Goal: Book appointment/travel/reservation

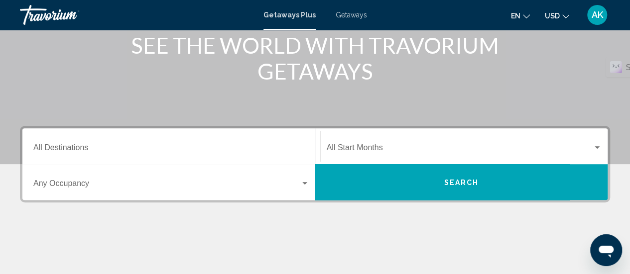
click at [161, 143] on div "Destination All Destinations" at bounding box center [171, 146] width 276 height 31
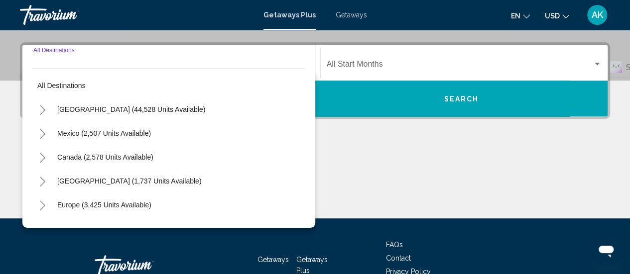
scroll to position [228, 0]
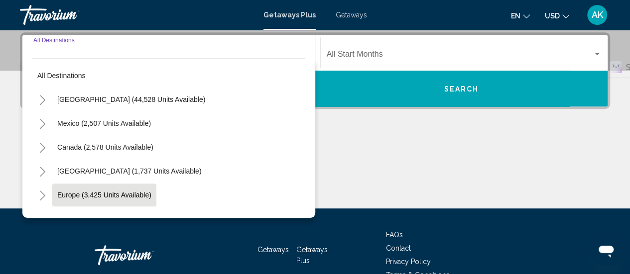
click at [137, 194] on span "Europe (3,425 units available)" at bounding box center [104, 195] width 94 height 8
type input "**********"
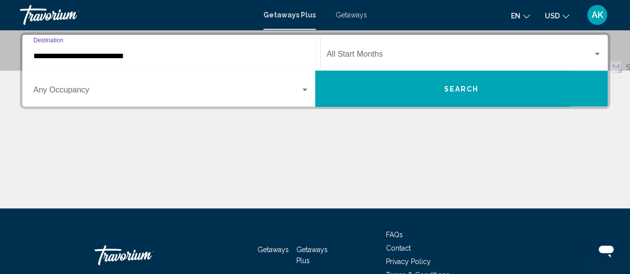
click at [127, 90] on span "Search widget" at bounding box center [166, 92] width 267 height 9
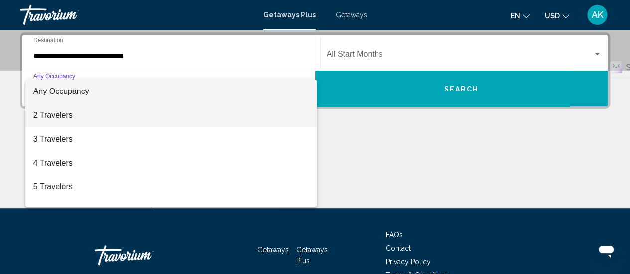
click at [108, 119] on span "2 Travelers" at bounding box center [171, 116] width 276 height 24
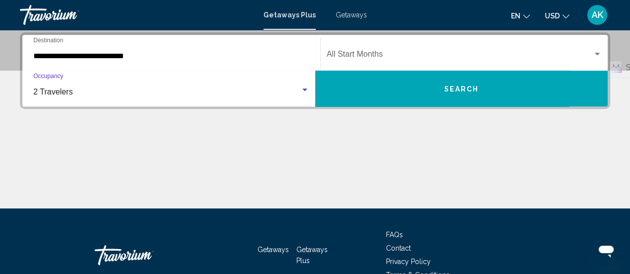
click at [403, 52] on span "Search widget" at bounding box center [460, 56] width 266 height 9
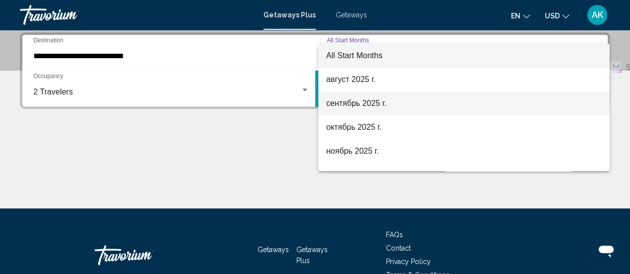
click at [386, 107] on span "сентябрь 2025 г." at bounding box center [463, 104] width 275 height 24
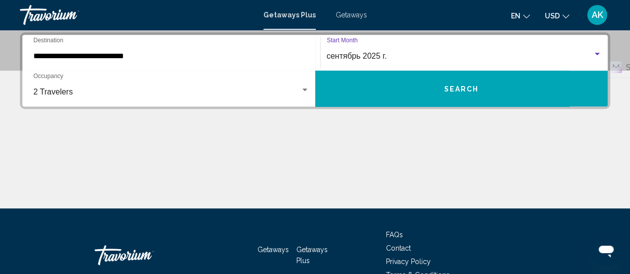
click at [398, 92] on button "Search" at bounding box center [461, 89] width 293 height 36
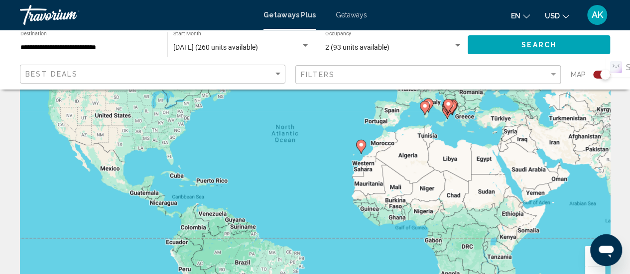
scroll to position [50, 0]
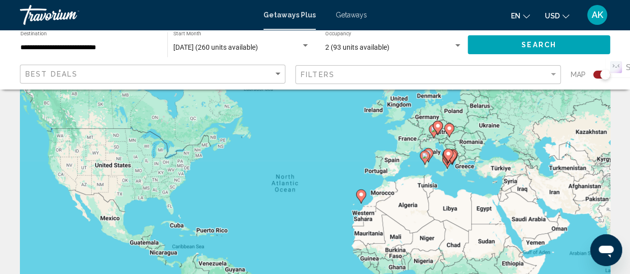
click at [455, 166] on div "To activate drag with keyboard, press Alt + Enter. Once in keyboard drag state,…" at bounding box center [315, 199] width 590 height 299
click at [467, 150] on div "To activate drag with keyboard, press Alt + Enter. Once in keyboard drag state,…" at bounding box center [315, 199] width 590 height 299
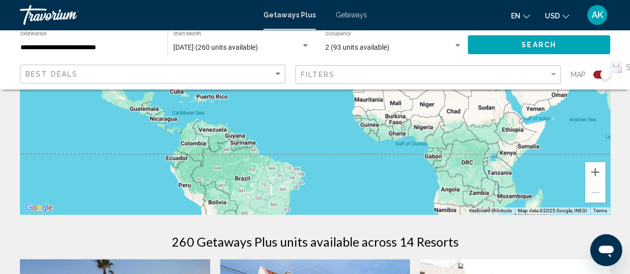
scroll to position [199, 0]
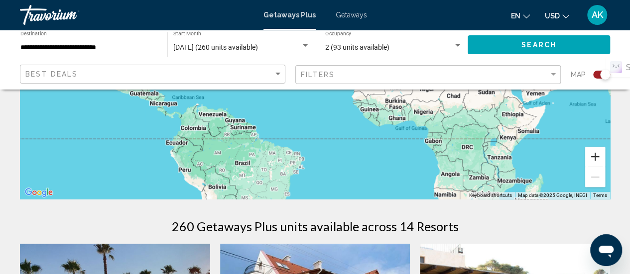
click at [591, 156] on button "Zoom in" at bounding box center [595, 157] width 20 height 20
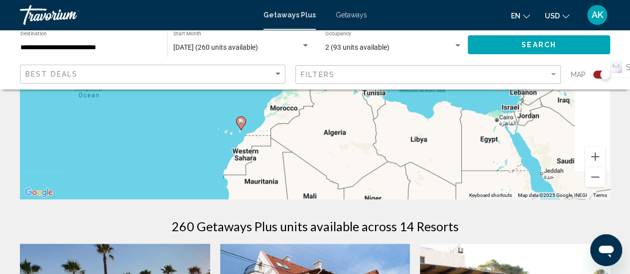
drag, startPoint x: 547, startPoint y: 138, endPoint x: 378, endPoint y: 209, distance: 183.3
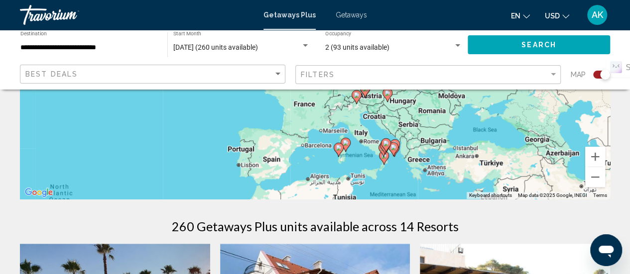
drag, startPoint x: 438, startPoint y: 124, endPoint x: 417, endPoint y: 205, distance: 83.8
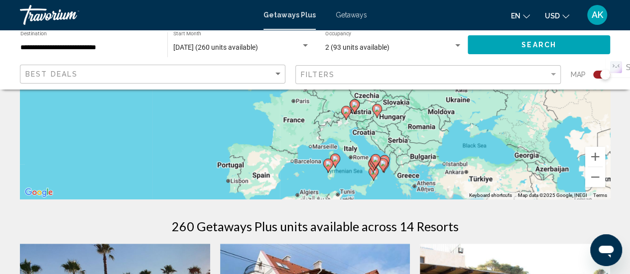
drag, startPoint x: 460, startPoint y: 128, endPoint x: 450, endPoint y: 145, distance: 19.6
click at [450, 145] on div "To activate drag with keyboard, press Alt + Enter. Once in keyboard drag state,…" at bounding box center [315, 49] width 590 height 299
click at [596, 154] on button "Zoom in" at bounding box center [595, 157] width 20 height 20
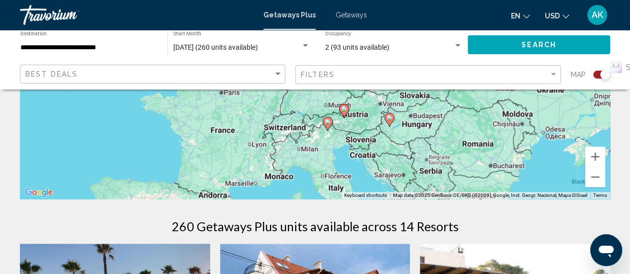
drag, startPoint x: 479, startPoint y: 169, endPoint x: 427, endPoint y: 105, distance: 81.8
click at [427, 105] on div "To activate drag with keyboard, press Alt + Enter. Once in keyboard drag state,…" at bounding box center [315, 49] width 590 height 299
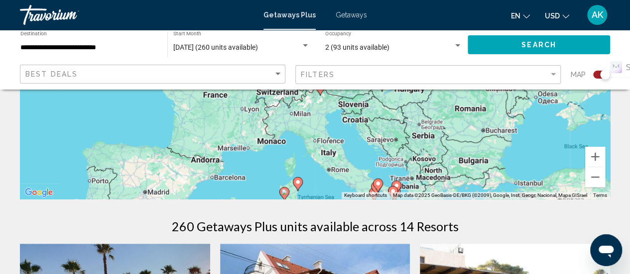
drag, startPoint x: 442, startPoint y: 168, endPoint x: 434, endPoint y: 131, distance: 38.2
click at [434, 131] on div "To activate drag with keyboard, press Alt + Enter. Once in keyboard drag state,…" at bounding box center [315, 49] width 590 height 299
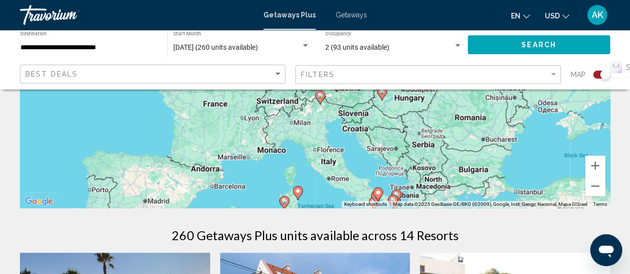
scroll to position [149, 0]
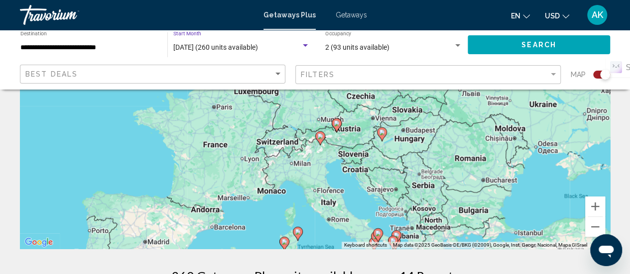
click at [256, 46] on span "[DATE] (260 units available)" at bounding box center [215, 47] width 85 height 8
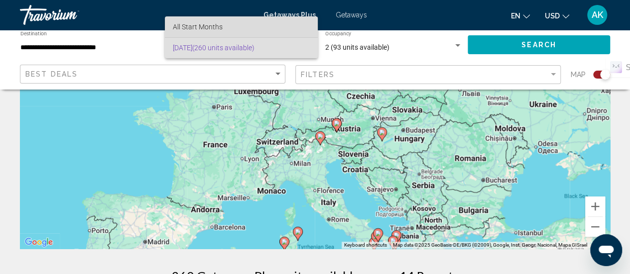
click at [223, 21] on span "All Start Months" at bounding box center [241, 26] width 137 height 21
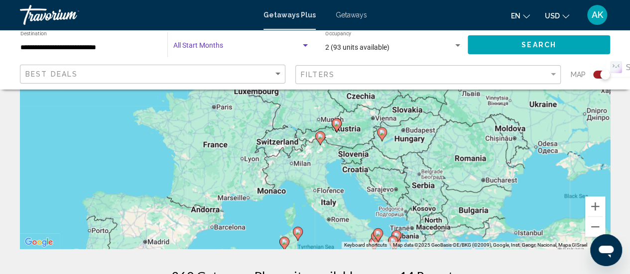
click at [307, 45] on div "Search widget" at bounding box center [305, 45] width 5 height 2
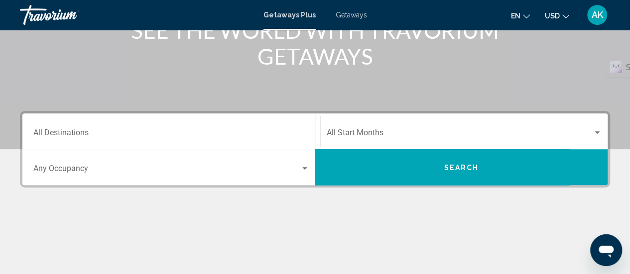
click at [197, 125] on div "Destination All Destinations" at bounding box center [171, 131] width 276 height 31
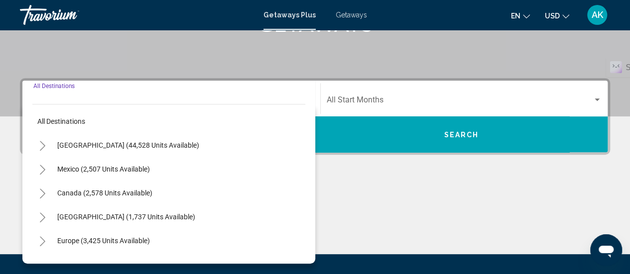
scroll to position [228, 0]
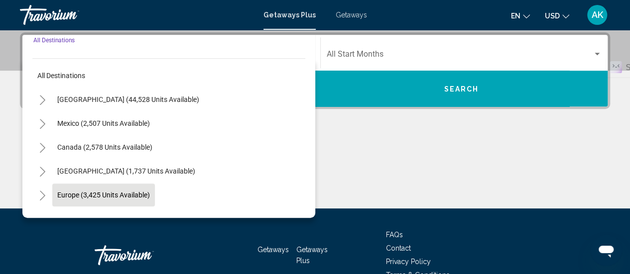
click at [121, 204] on button "Europe (3,425 units available)" at bounding box center [103, 195] width 103 height 23
type input "**********"
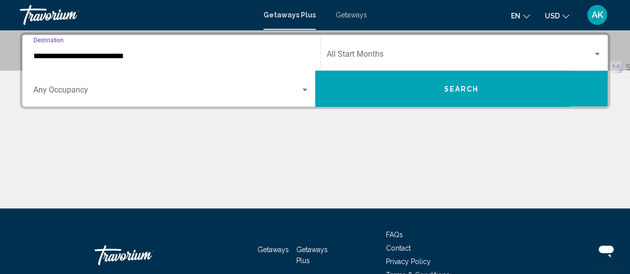
click at [394, 53] on span "Search widget" at bounding box center [460, 56] width 266 height 9
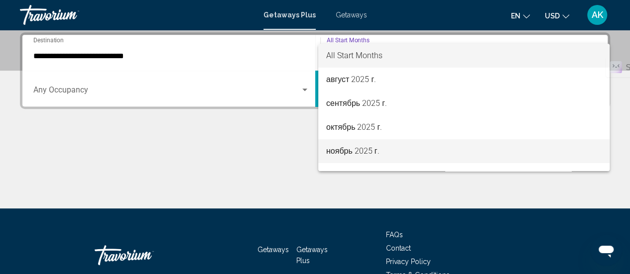
scroll to position [100, 0]
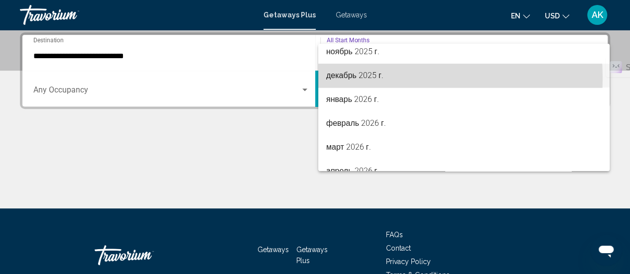
click at [383, 78] on span "декабрь 2025 г." at bounding box center [463, 76] width 275 height 24
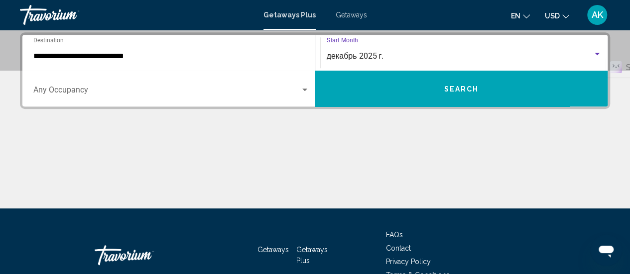
click at [396, 98] on button "Search" at bounding box center [461, 89] width 293 height 36
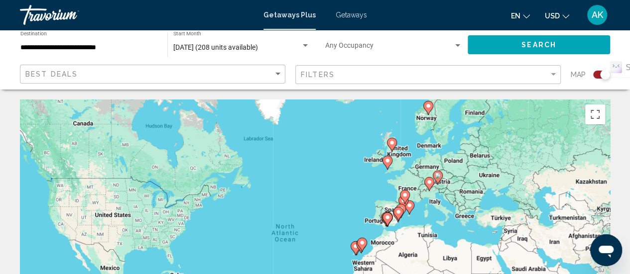
click at [416, 172] on div "To activate drag with keyboard, press Alt + Enter. Once in keyboard drag state,…" at bounding box center [315, 249] width 590 height 299
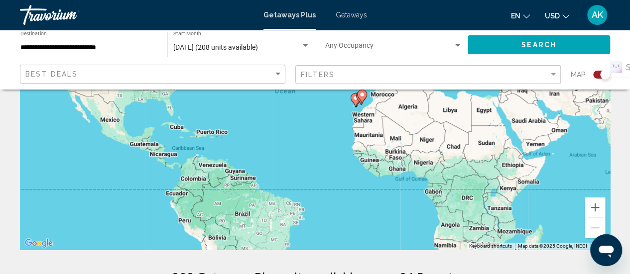
scroll to position [149, 0]
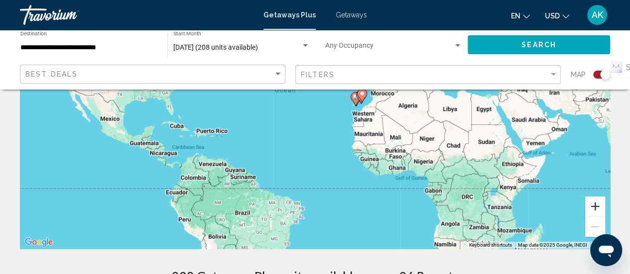
click at [599, 203] on button "Zoom in" at bounding box center [595, 207] width 20 height 20
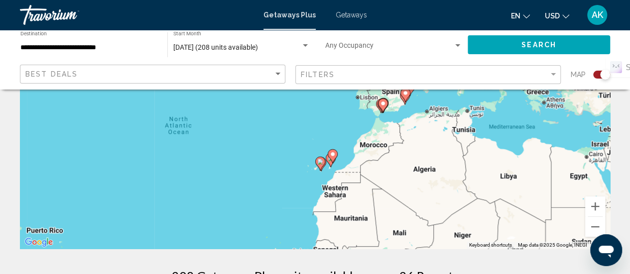
drag, startPoint x: 482, startPoint y: 154, endPoint x: 430, endPoint y: 192, distance: 63.8
click at [430, 192] on div "To activate drag with keyboard, press Alt + Enter. Once in keyboard drag state,…" at bounding box center [315, 99] width 590 height 299
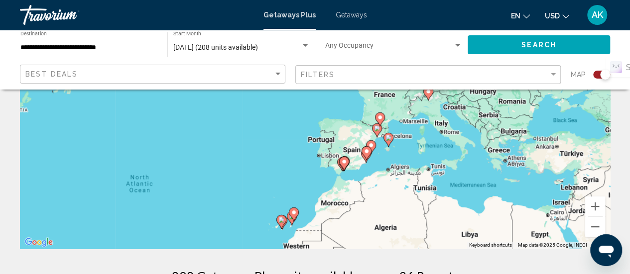
drag, startPoint x: 528, startPoint y: 162, endPoint x: 488, endPoint y: 226, distance: 75.9
click at [488, 226] on div "To activate drag with keyboard, press Alt + Enter. Once in keyboard drag state,…" at bounding box center [315, 99] width 590 height 299
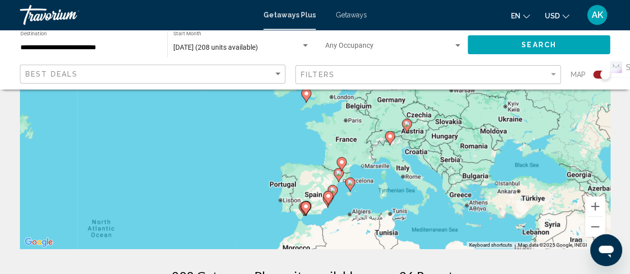
drag, startPoint x: 459, startPoint y: 198, endPoint x: 451, endPoint y: 207, distance: 12.0
click at [451, 207] on div "To activate drag with keyboard, press Alt + Enter. Once in keyboard drag state,…" at bounding box center [315, 99] width 590 height 299
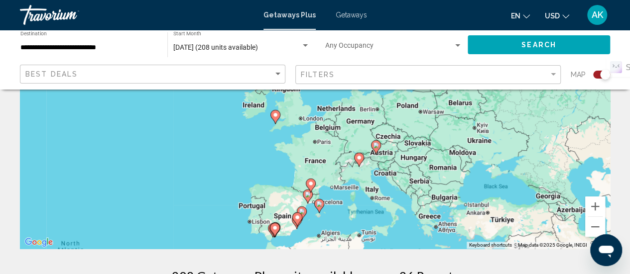
drag, startPoint x: 462, startPoint y: 175, endPoint x: 455, endPoint y: 167, distance: 10.6
click at [455, 167] on div "To activate drag with keyboard, press Alt + Enter. Once in keyboard drag state,…" at bounding box center [315, 99] width 590 height 299
click at [595, 207] on button "Zoom in" at bounding box center [595, 207] width 20 height 20
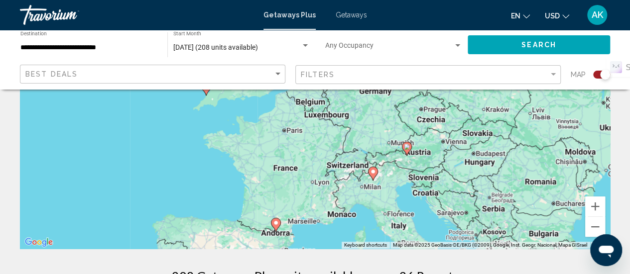
drag, startPoint x: 472, startPoint y: 197, endPoint x: 441, endPoint y: 133, distance: 71.5
click at [441, 133] on div "To activate drag with keyboard, press Alt + Enter. Once in keyboard drag state,…" at bounding box center [315, 99] width 590 height 299
click at [407, 143] on icon "Main content" at bounding box center [406, 148] width 9 height 13
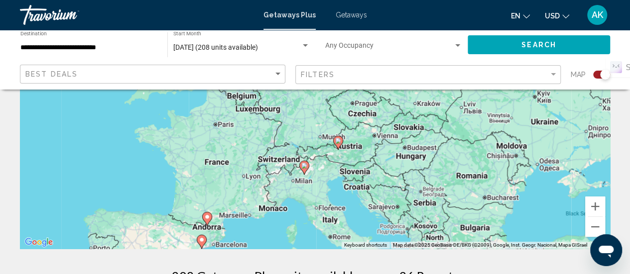
drag, startPoint x: 320, startPoint y: 107, endPoint x: 343, endPoint y: 162, distance: 59.7
click at [343, 162] on div "To activate drag with keyboard, press Alt + Enter. Once in keyboard drag state,…" at bounding box center [315, 99] width 590 height 299
click at [336, 140] on image "Main content" at bounding box center [338, 141] width 6 height 6
type input "**********"
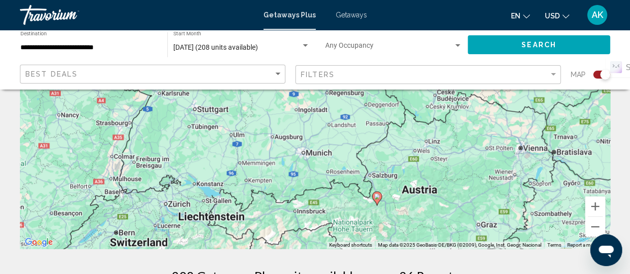
drag, startPoint x: 393, startPoint y: 179, endPoint x: 364, endPoint y: 78, distance: 105.4
click at [376, 198] on image "Main content" at bounding box center [377, 197] width 6 height 6
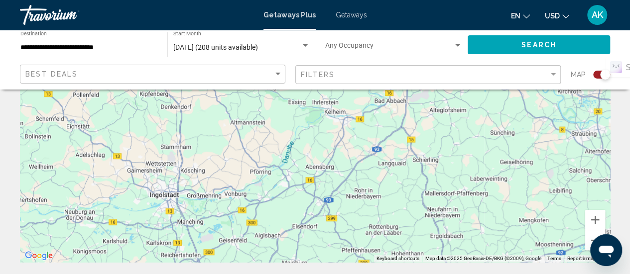
scroll to position [199, 0]
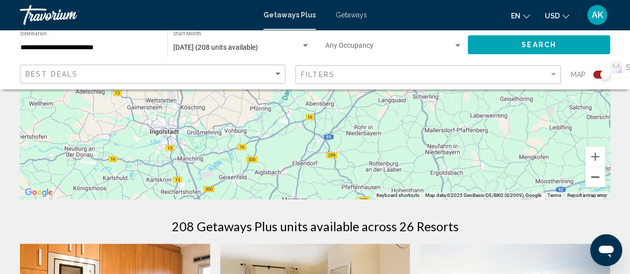
click at [593, 177] on button "Zoom out" at bounding box center [595, 177] width 20 height 20
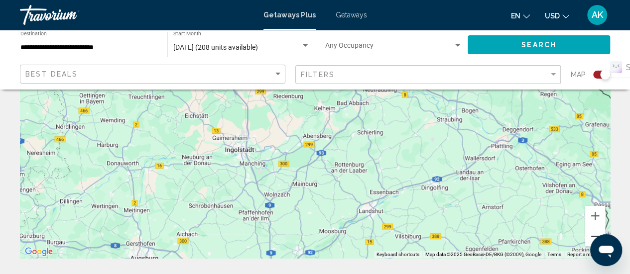
scroll to position [149, 0]
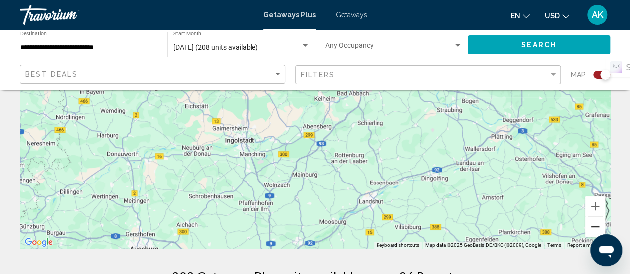
click at [597, 231] on button "Zoom out" at bounding box center [595, 227] width 20 height 20
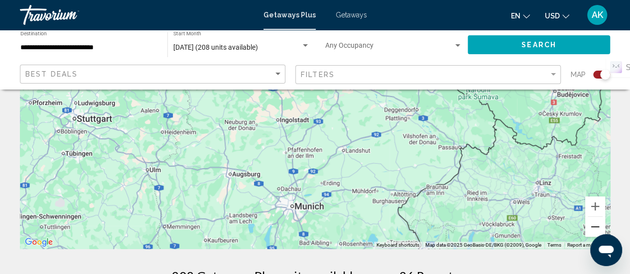
click at [597, 231] on button "Zoom out" at bounding box center [595, 227] width 20 height 20
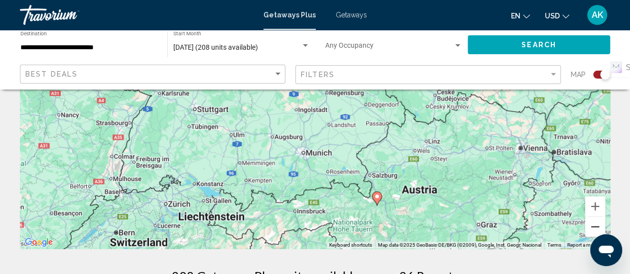
click at [597, 231] on button "Zoom out" at bounding box center [595, 227] width 20 height 20
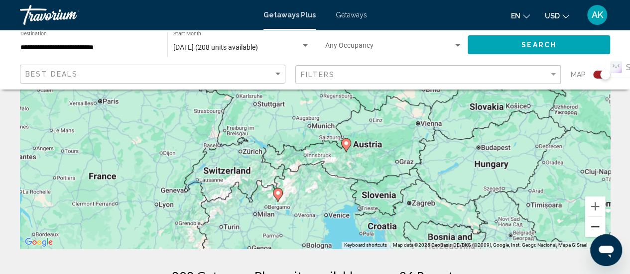
click at [597, 231] on button "Zoom out" at bounding box center [595, 227] width 20 height 20
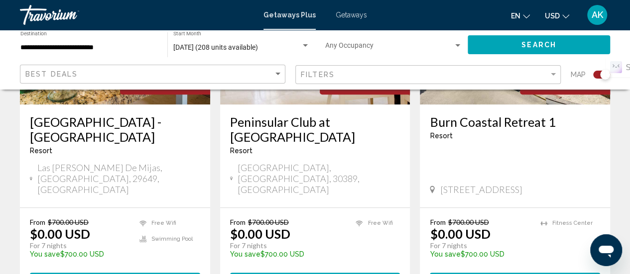
scroll to position [548, 0]
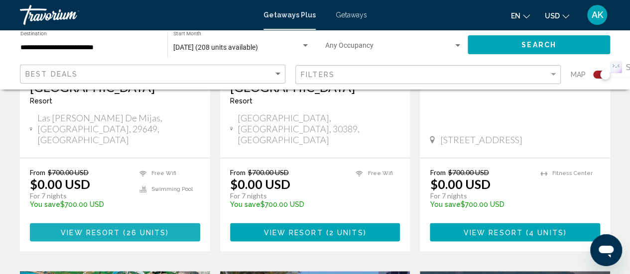
click at [140, 226] on button "View Resort ( 26 units )" at bounding box center [115, 232] width 170 height 18
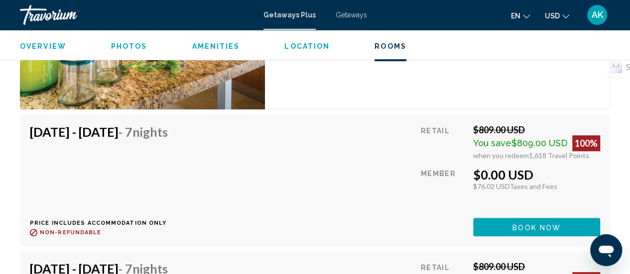
scroll to position [2121, 0]
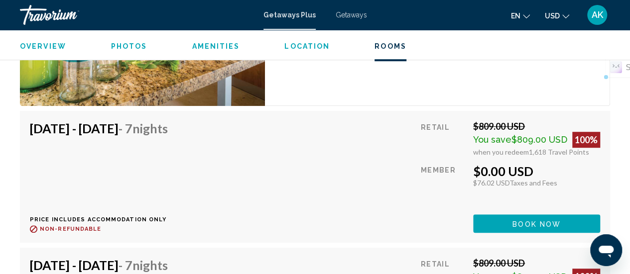
drag, startPoint x: 472, startPoint y: 161, endPoint x: 557, endPoint y: 161, distance: 85.2
click at [557, 161] on div "Retail $809.00 USD You save $809.00 USD 100% when you redeem 1,618 Travel Point…" at bounding box center [510, 177] width 179 height 112
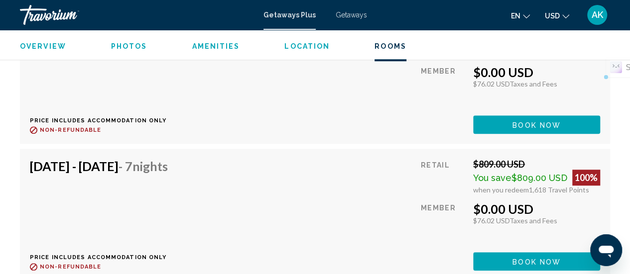
scroll to position [2221, 0]
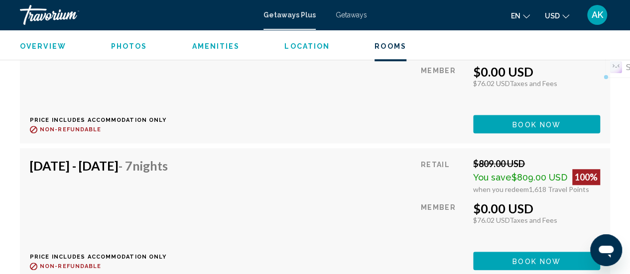
drag, startPoint x: 470, startPoint y: 196, endPoint x: 548, endPoint y: 193, distance: 77.8
click at [548, 193] on div "Retail $809.00 USD You save $809.00 USD 100% when you redeem 1,618 Travel Point…" at bounding box center [510, 214] width 179 height 112
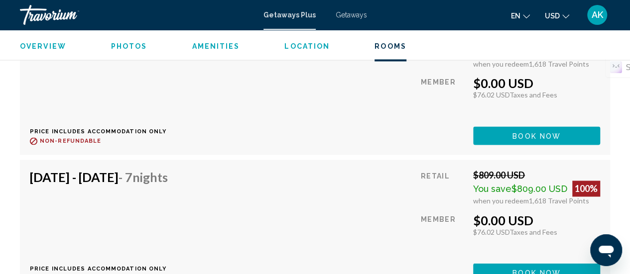
scroll to position [2619, 0]
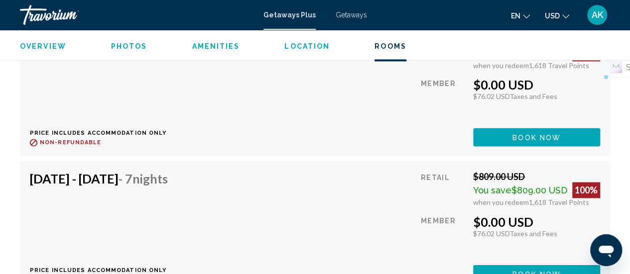
drag, startPoint x: 472, startPoint y: 213, endPoint x: 536, endPoint y: 204, distance: 64.9
click at [536, 214] on div "$0.00 USD" at bounding box center [536, 221] width 127 height 15
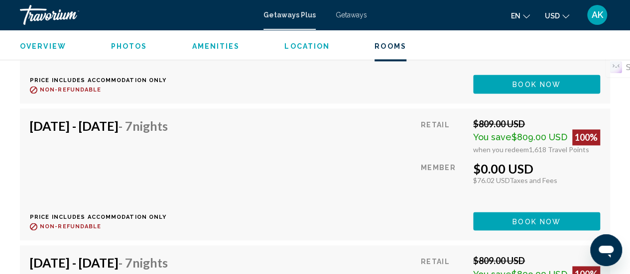
scroll to position [2520, 0]
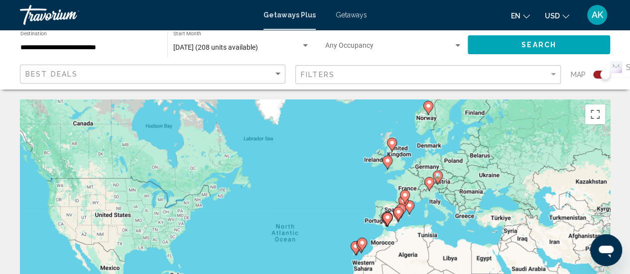
click at [375, 44] on span "Search widget" at bounding box center [389, 48] width 128 height 8
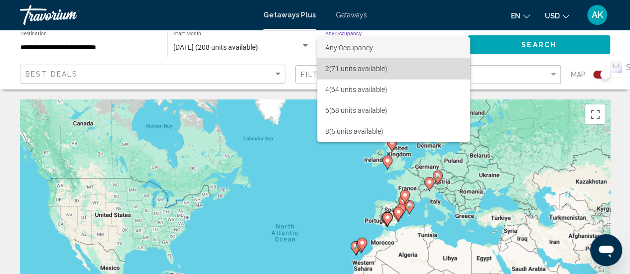
click at [365, 72] on span "2 (71 units available)" at bounding box center [393, 68] width 137 height 21
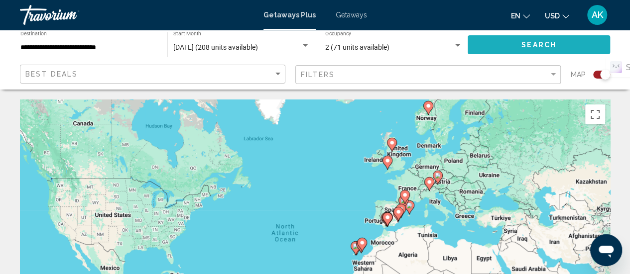
click at [561, 39] on button "Search" at bounding box center [539, 44] width 142 height 18
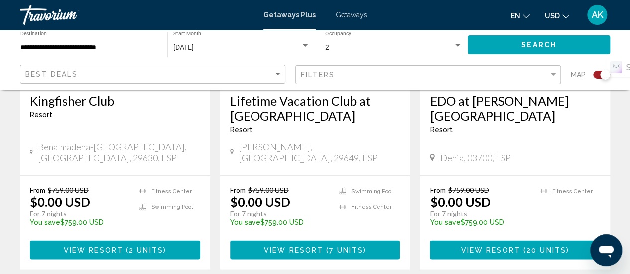
scroll to position [897, 0]
